Goal: Task Accomplishment & Management: Complete application form

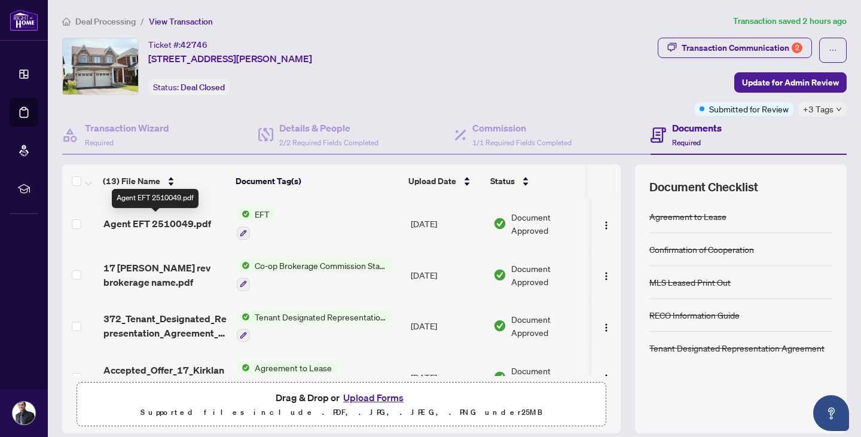
click at [173, 223] on span "Agent EFT 2510049.pdf" at bounding box center [157, 224] width 108 height 14
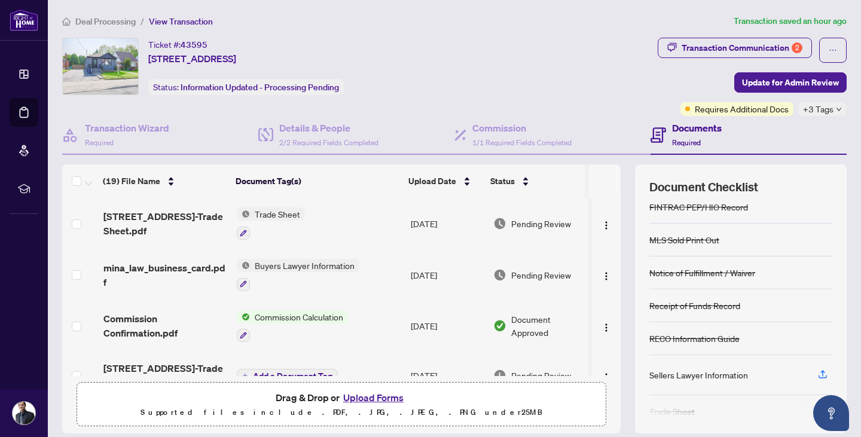
scroll to position [187, 0]
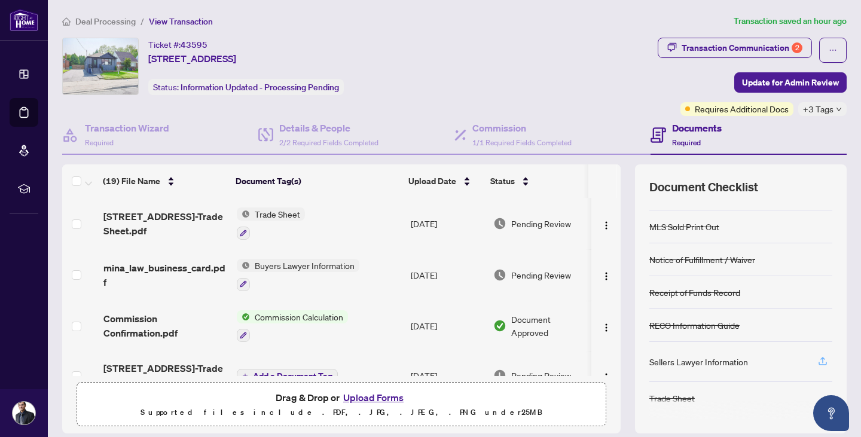
click at [818, 359] on icon "button" at bounding box center [823, 361] width 11 height 11
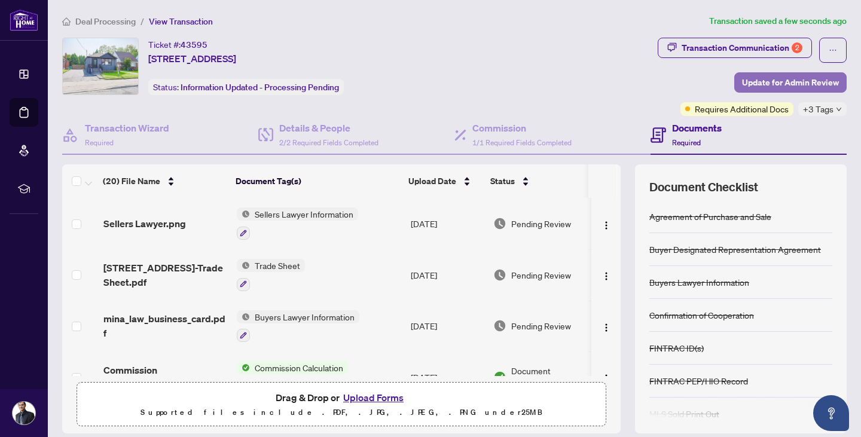
click at [790, 80] on span "Update for Admin Review" at bounding box center [790, 82] width 97 height 19
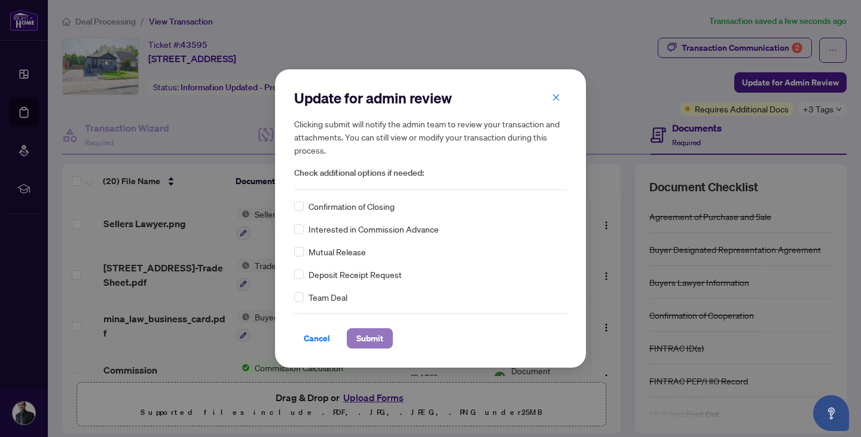
click at [366, 335] on span "Submit" at bounding box center [370, 338] width 27 height 19
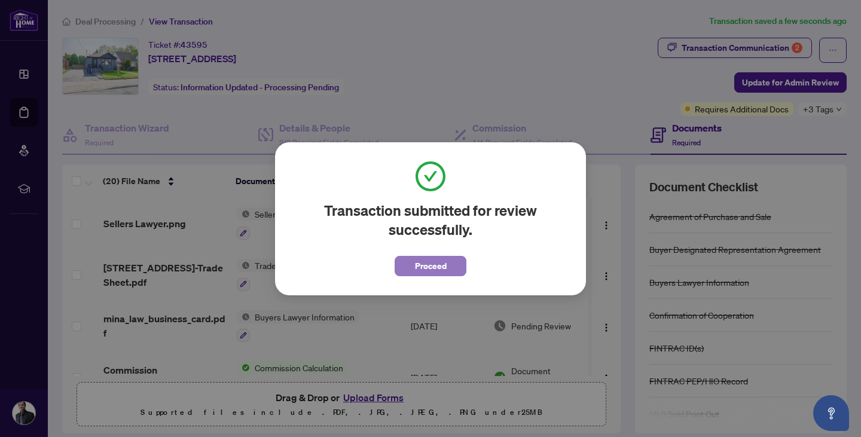
click at [430, 259] on span "Proceed" at bounding box center [431, 266] width 32 height 19
